Goal: Task Accomplishment & Management: Use online tool/utility

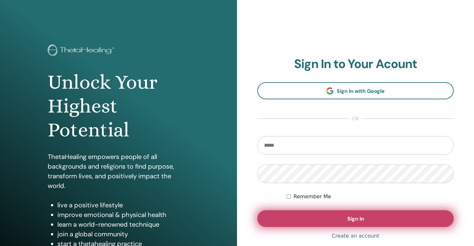
type input "**********"
click at [416, 224] on button "Sign In" at bounding box center [355, 218] width 196 height 17
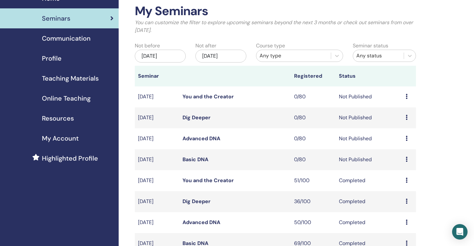
scroll to position [34, 0]
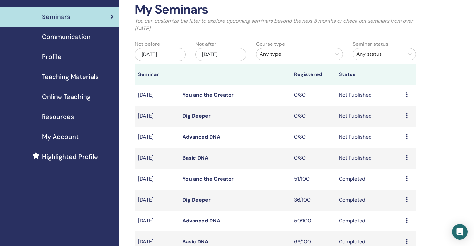
click at [196, 159] on link "Basic DNA" at bounding box center [196, 157] width 26 height 7
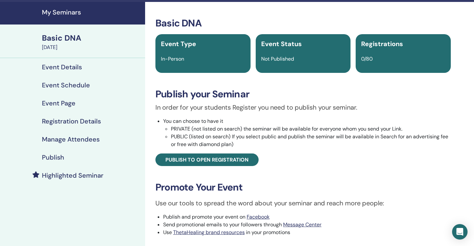
scroll to position [19, 0]
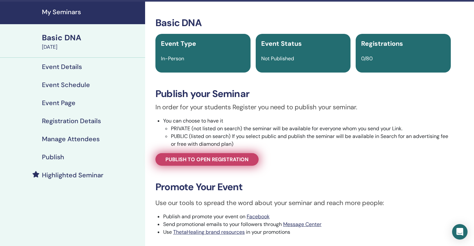
click at [238, 157] on span "Publish to open registration" at bounding box center [206, 159] width 83 height 7
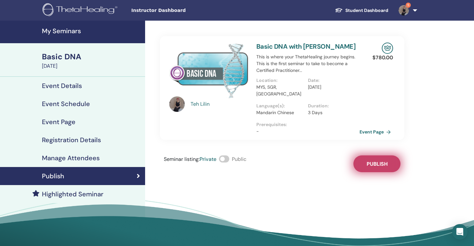
click at [381, 166] on span "Publish" at bounding box center [377, 164] width 21 height 7
